Goal: Information Seeking & Learning: Learn about a topic

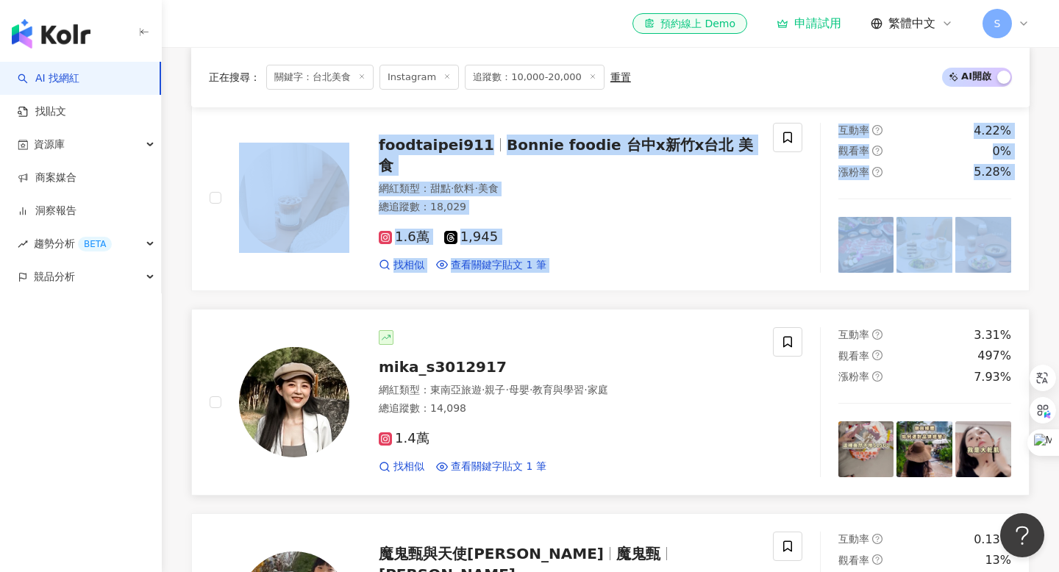
click at [424, 369] on span "mika_s3012917" at bounding box center [443, 367] width 128 height 18
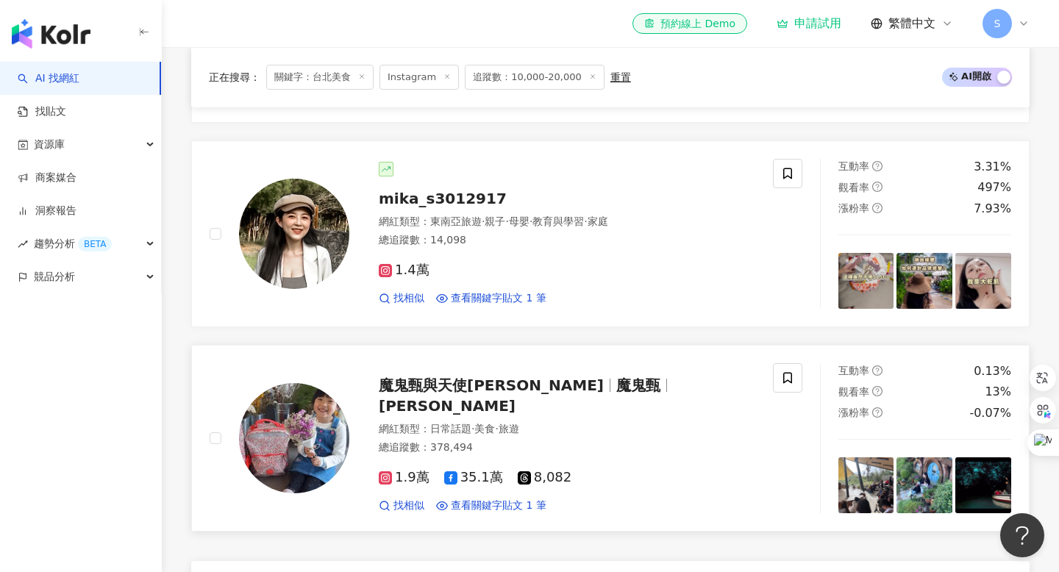
scroll to position [819, 0]
click at [423, 395] on span "魔鬼甄與天使[PERSON_NAME]" at bounding box center [491, 386] width 225 height 18
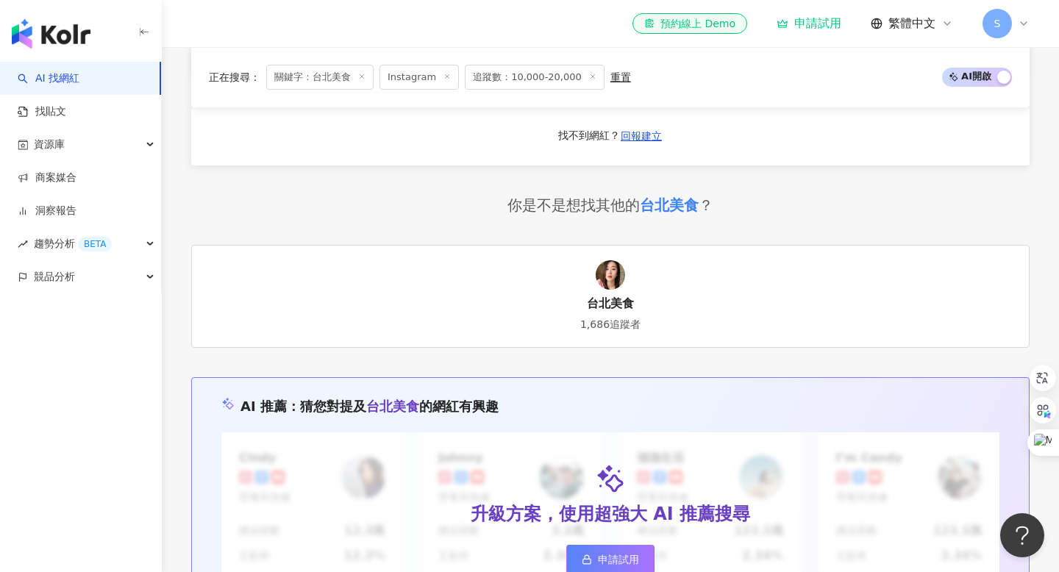
scroll to position [1339, 0]
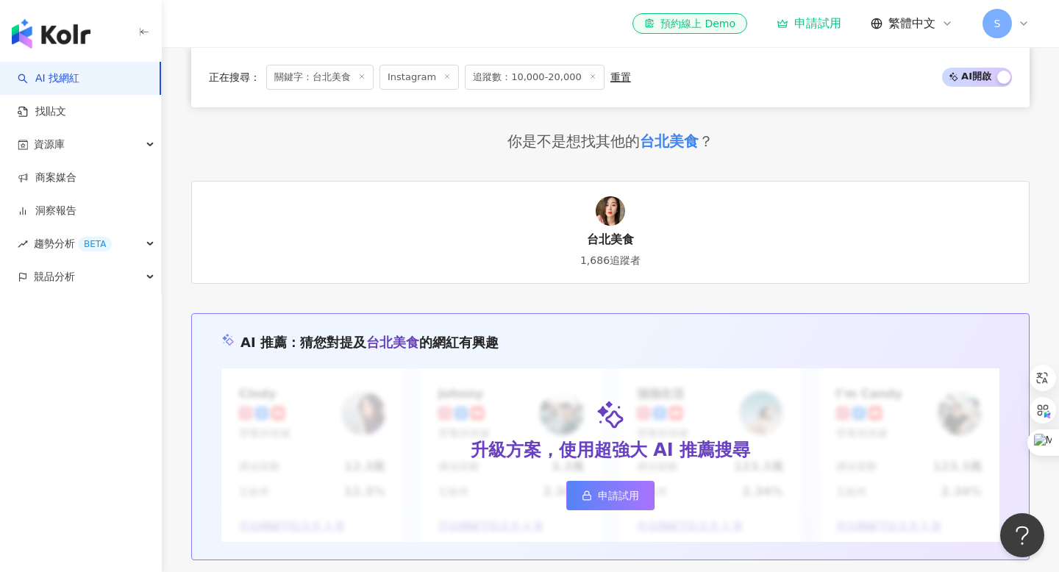
click at [674, 146] on div "台北美食" at bounding box center [669, 141] width 59 height 21
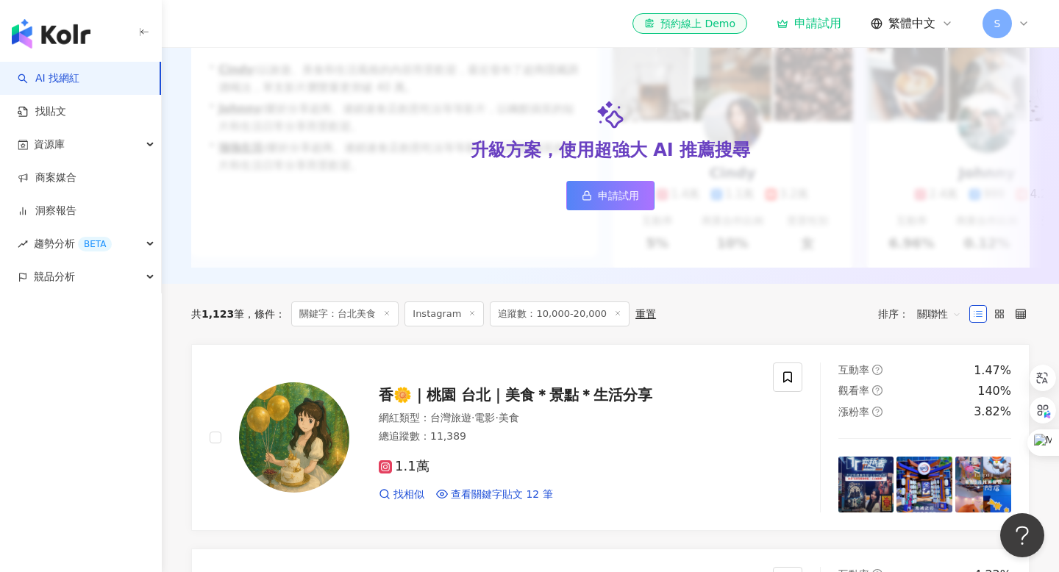
scroll to position [299, 0]
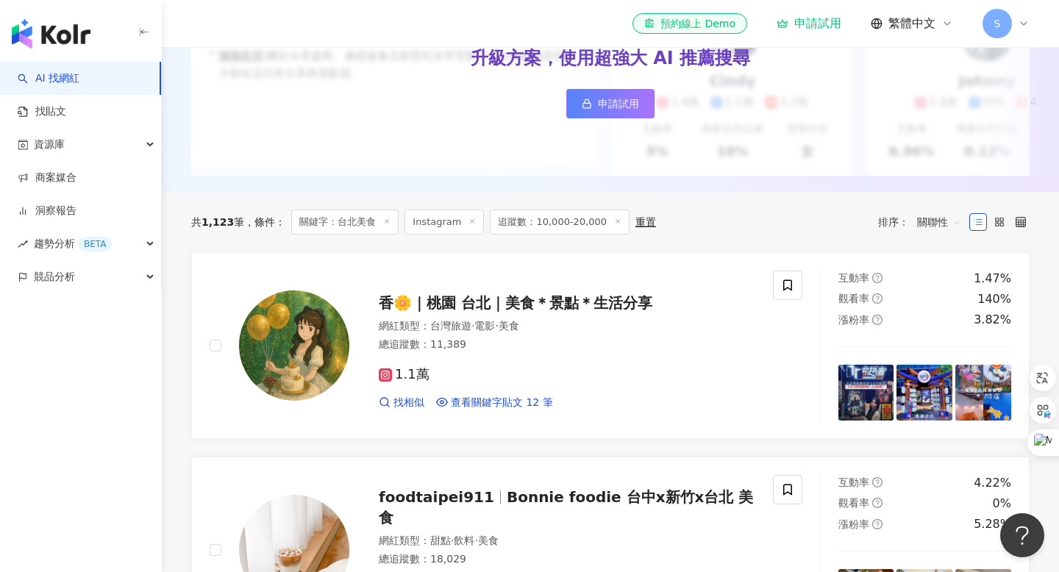
click at [384, 219] on icon at bounding box center [386, 221] width 7 height 7
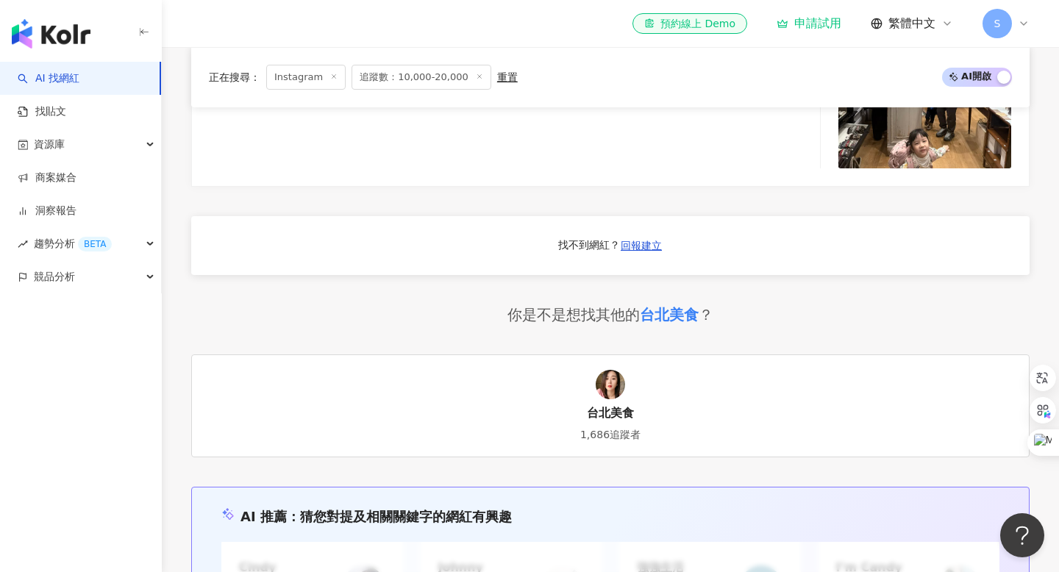
scroll to position [1466, 0]
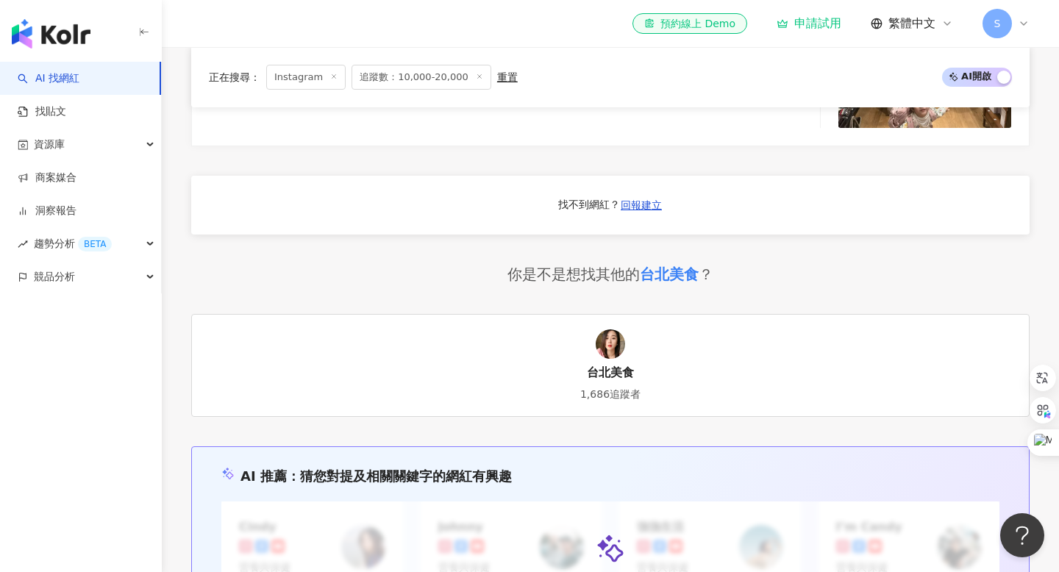
click at [655, 264] on div "台北美食" at bounding box center [669, 274] width 59 height 21
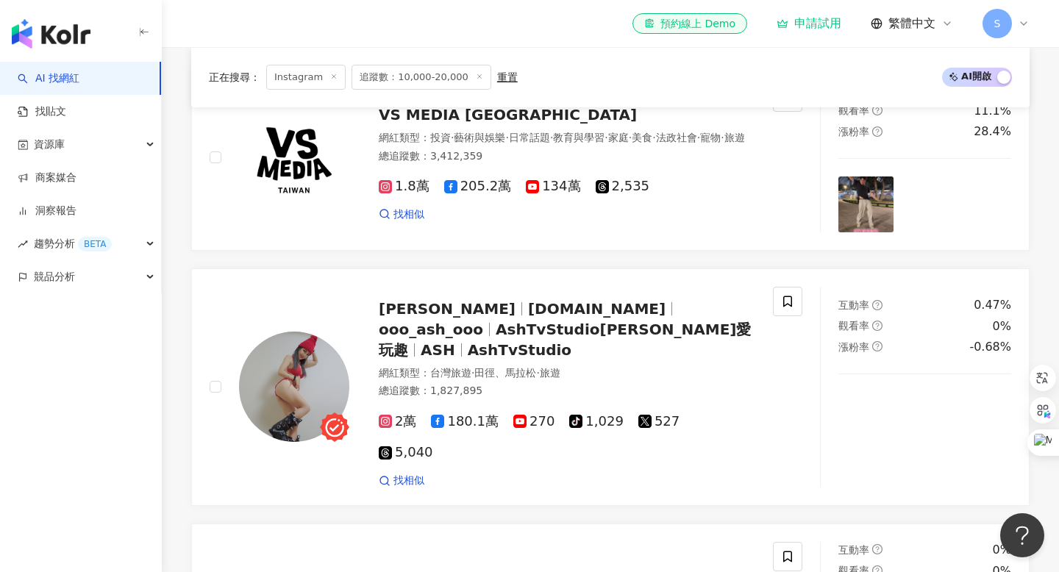
scroll to position [804, 0]
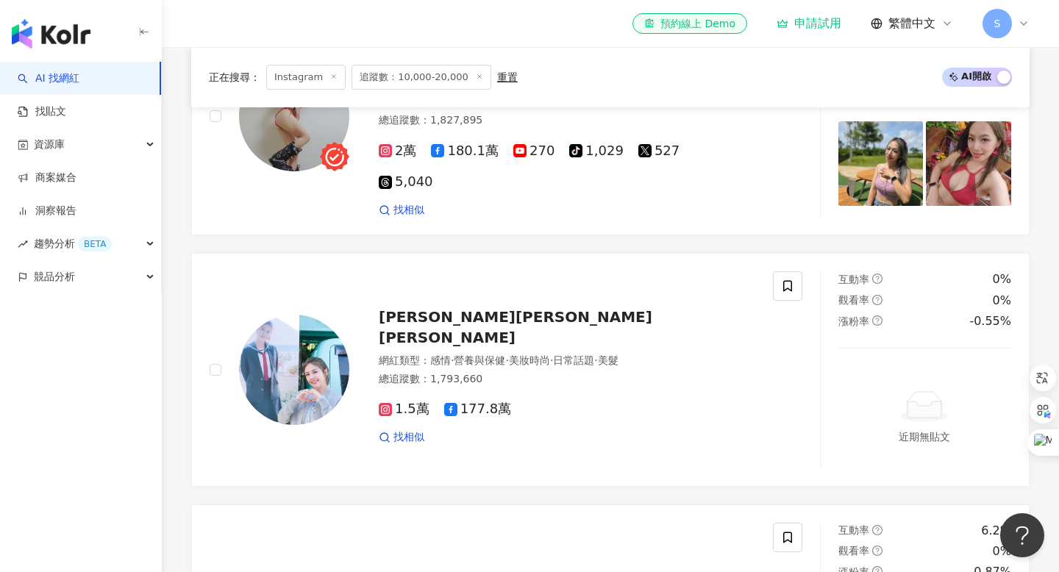
click at [821, 30] on div "申請試用" at bounding box center [809, 23] width 65 height 15
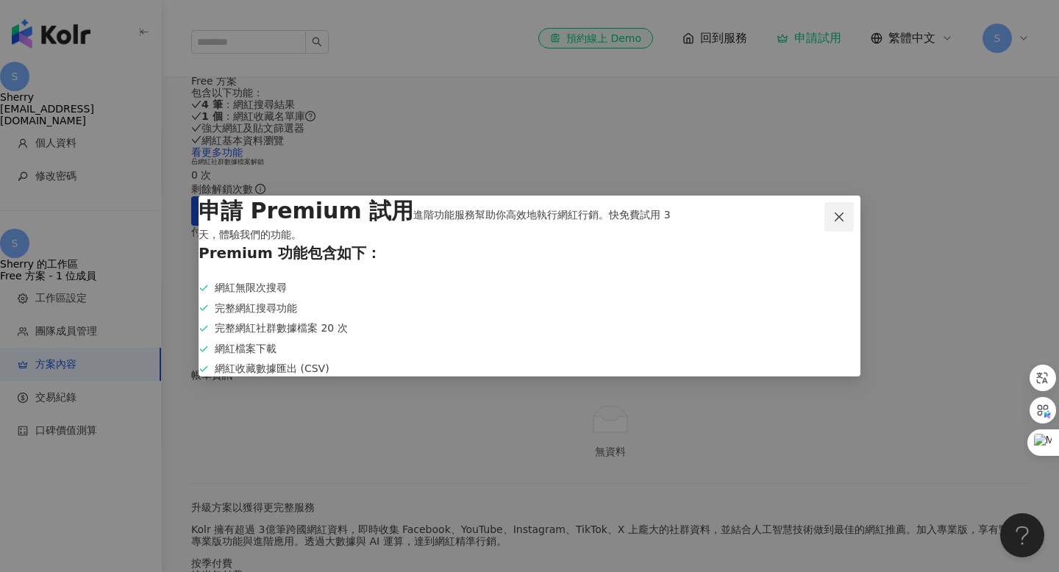
click at [834, 211] on icon "close" at bounding box center [839, 217] width 12 height 12
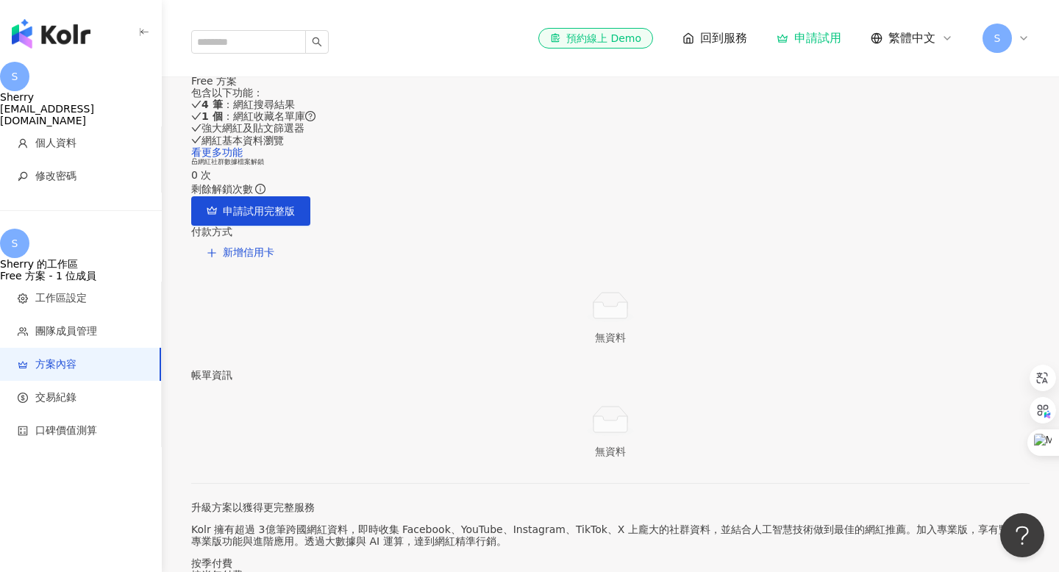
click at [100, 270] on div "Free 方案 - 1 位成員" at bounding box center [81, 276] width 162 height 12
click at [32, 34] on img "button" at bounding box center [51, 33] width 79 height 29
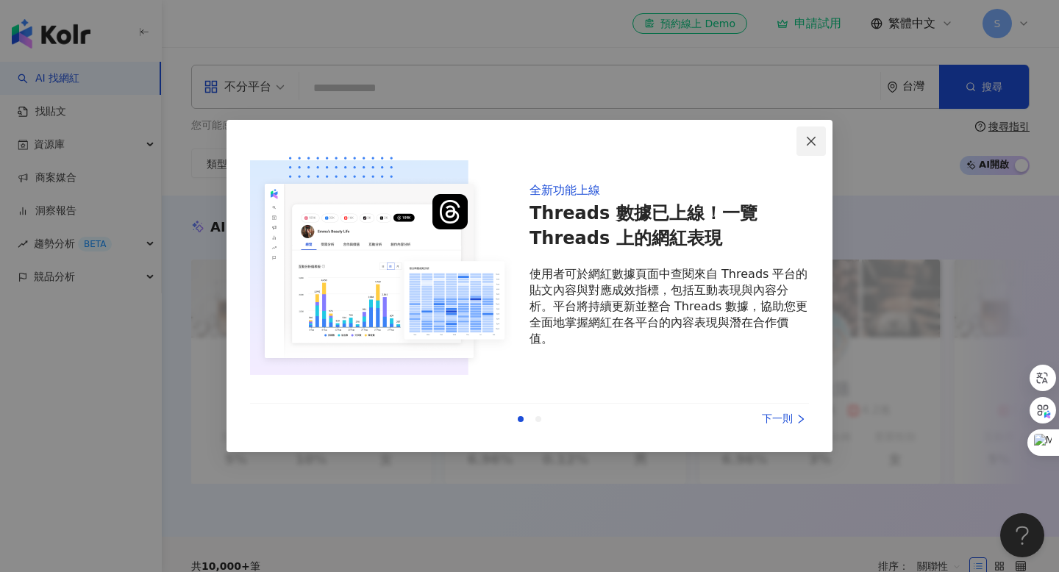
click at [808, 144] on icon "close" at bounding box center [811, 140] width 9 height 9
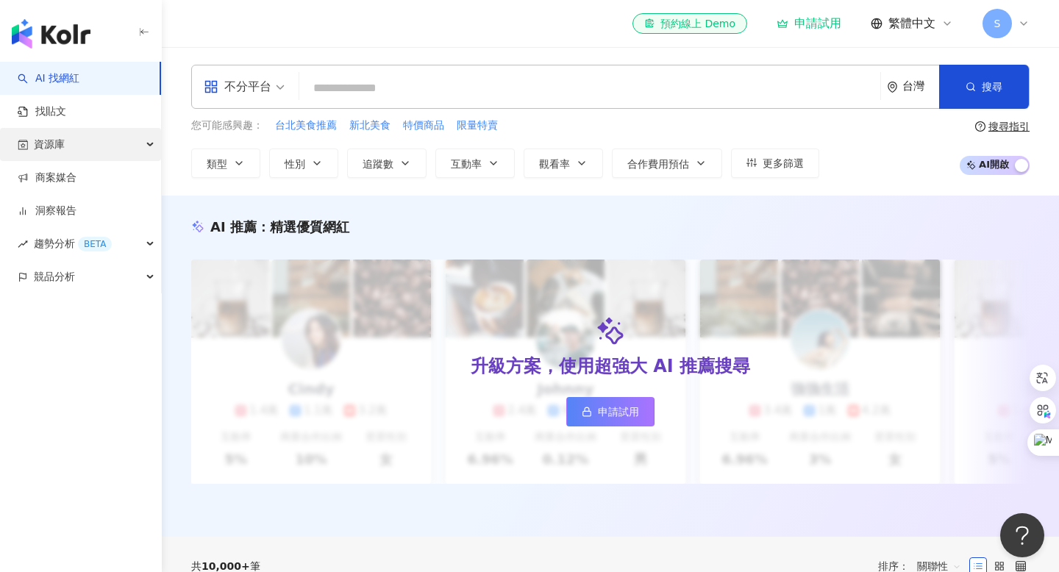
click at [156, 146] on div "資源庫" at bounding box center [80, 144] width 161 height 33
click at [295, 130] on span "台北美食推薦" at bounding box center [306, 125] width 62 height 15
type input "******"
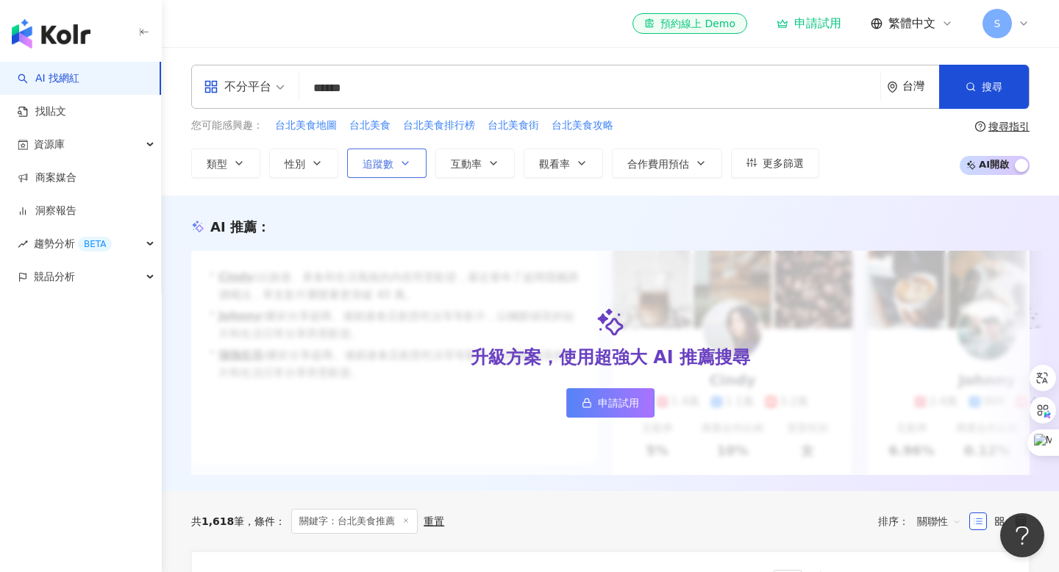
click at [404, 166] on icon "button" at bounding box center [405, 163] width 12 height 12
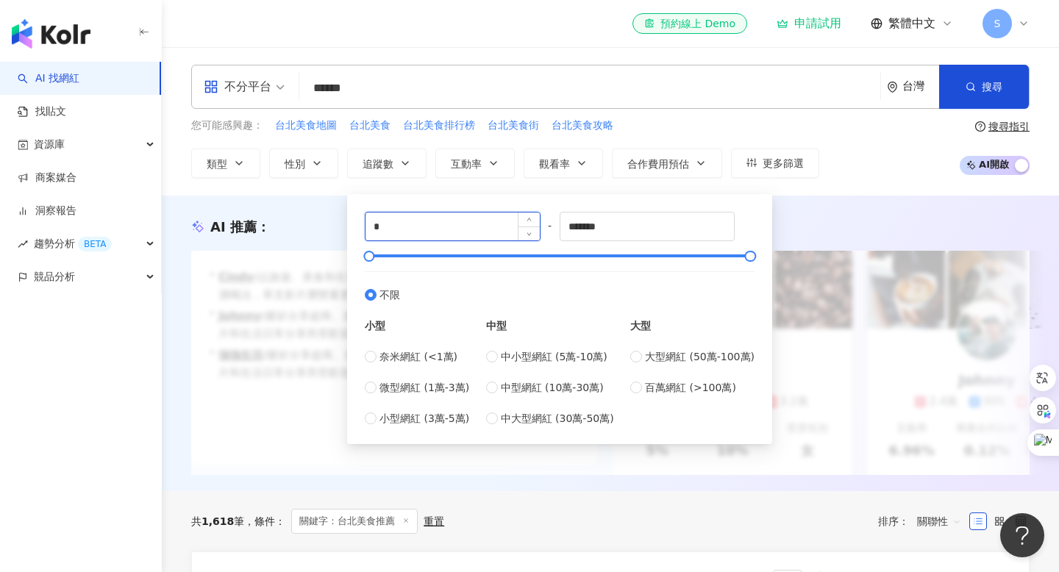
click at [402, 229] on input "*" at bounding box center [453, 227] width 174 height 28
type input "*****"
drag, startPoint x: 671, startPoint y: 224, endPoint x: 320, endPoint y: 221, distance: 350.8
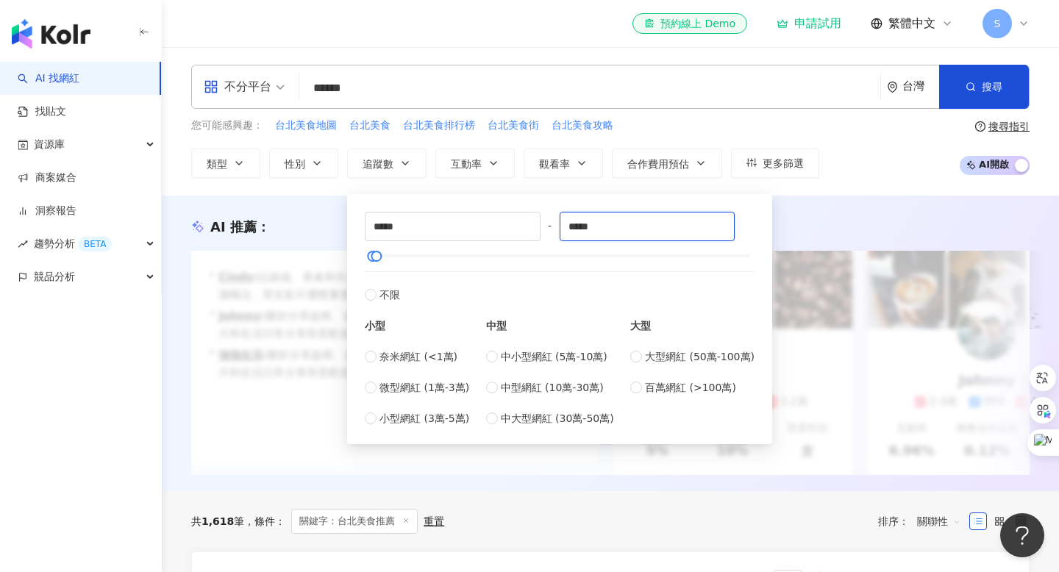
type input "*****"
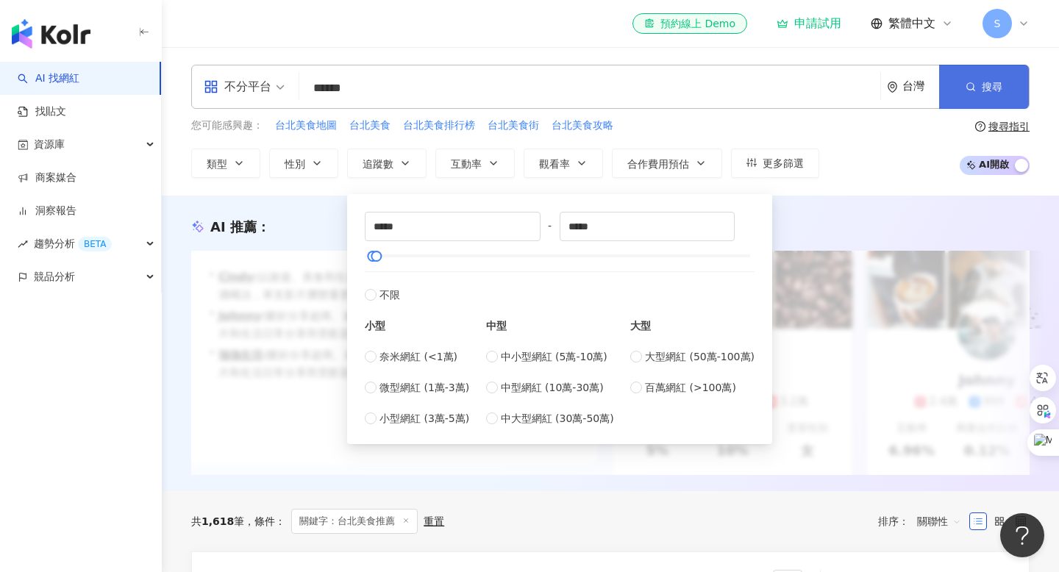
click at [966, 101] on button "搜尋" at bounding box center [984, 87] width 90 height 44
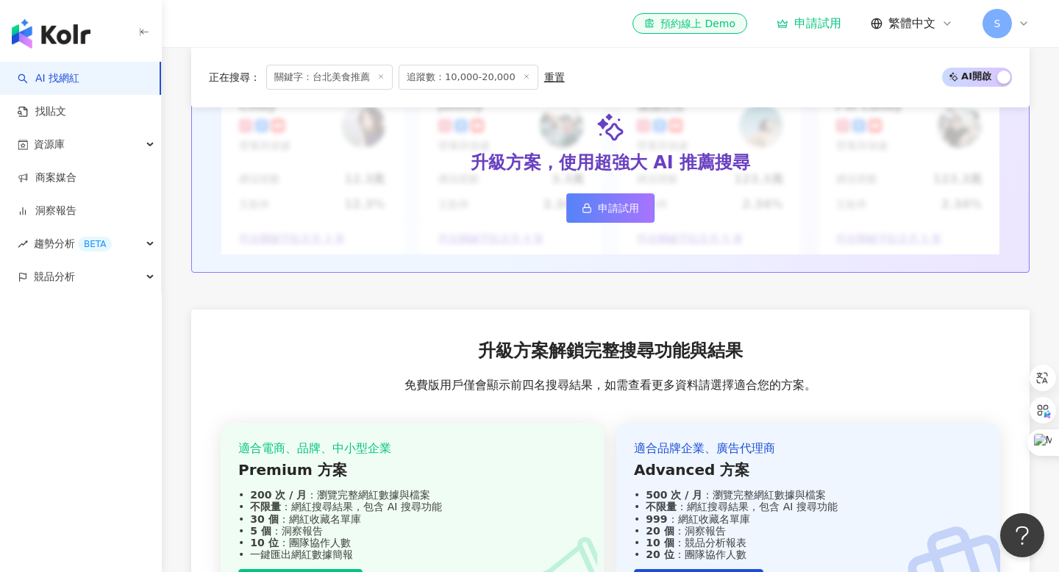
scroll to position [1710, 0]
